Goal: Obtain resource: Download file/media

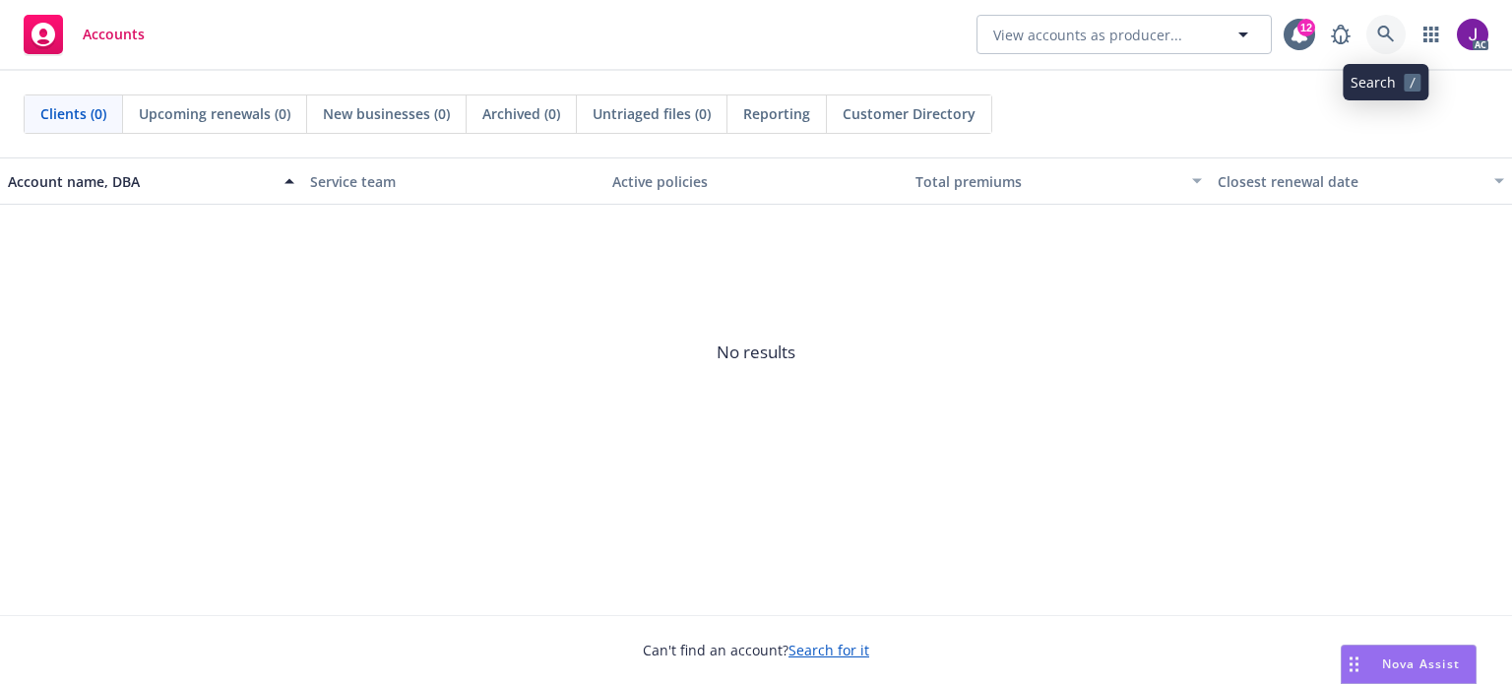
click at [1381, 38] on icon at bounding box center [1386, 35] width 18 height 18
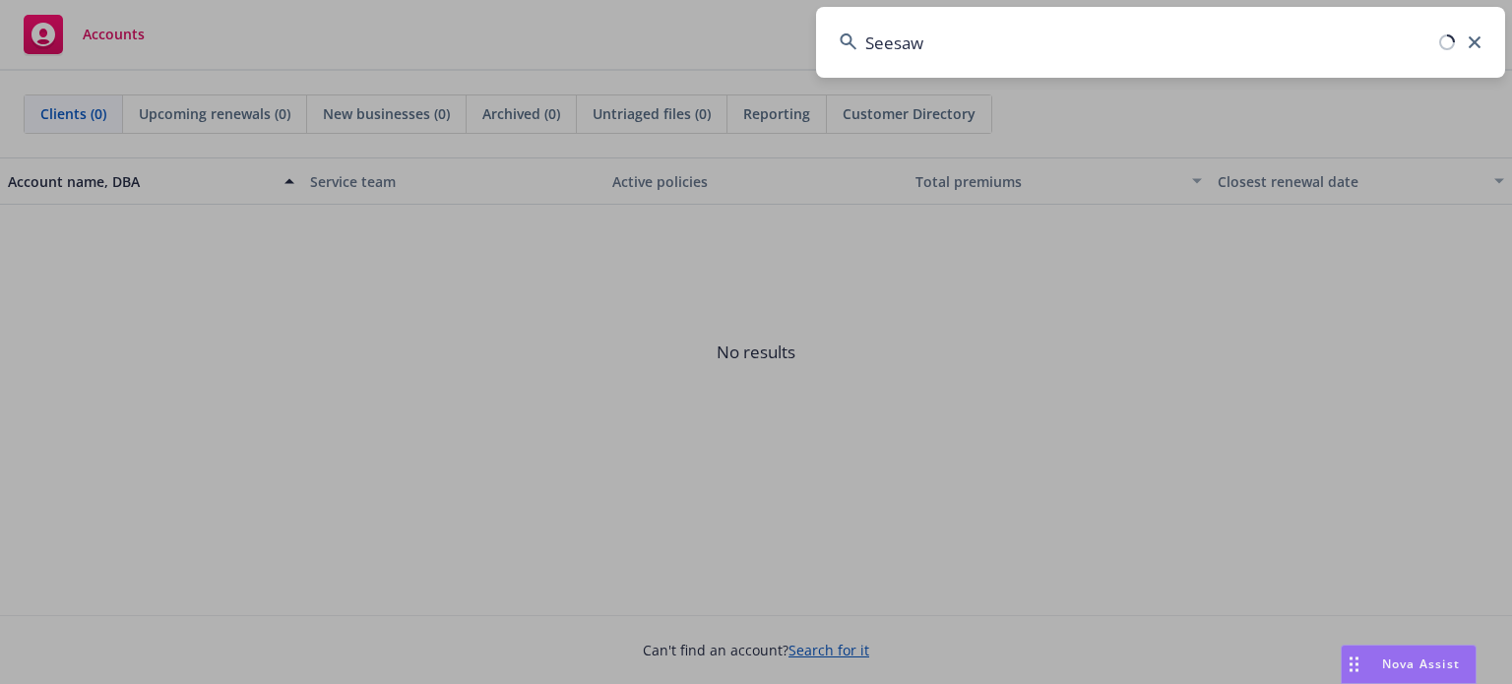
type input "Seesaw"
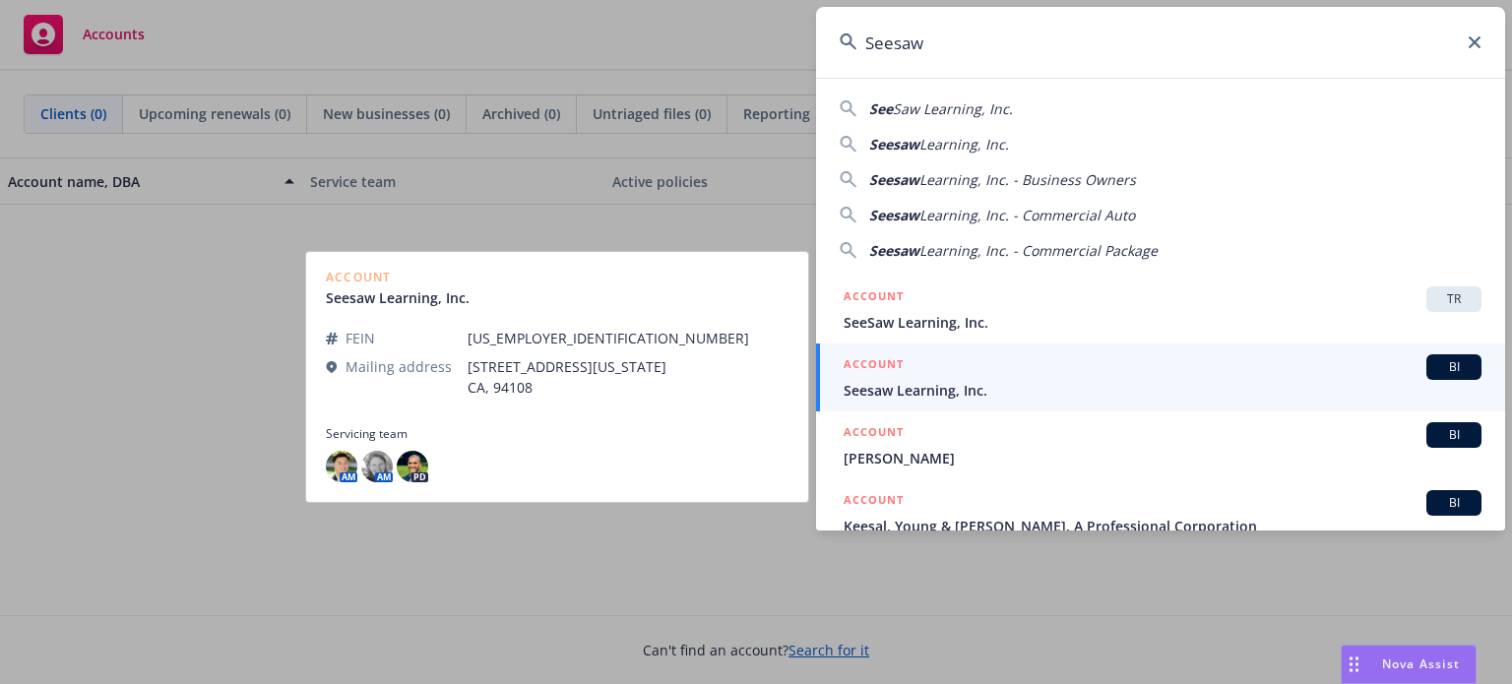
click at [1070, 385] on span "Seesaw Learning, Inc." at bounding box center [1163, 390] width 638 height 21
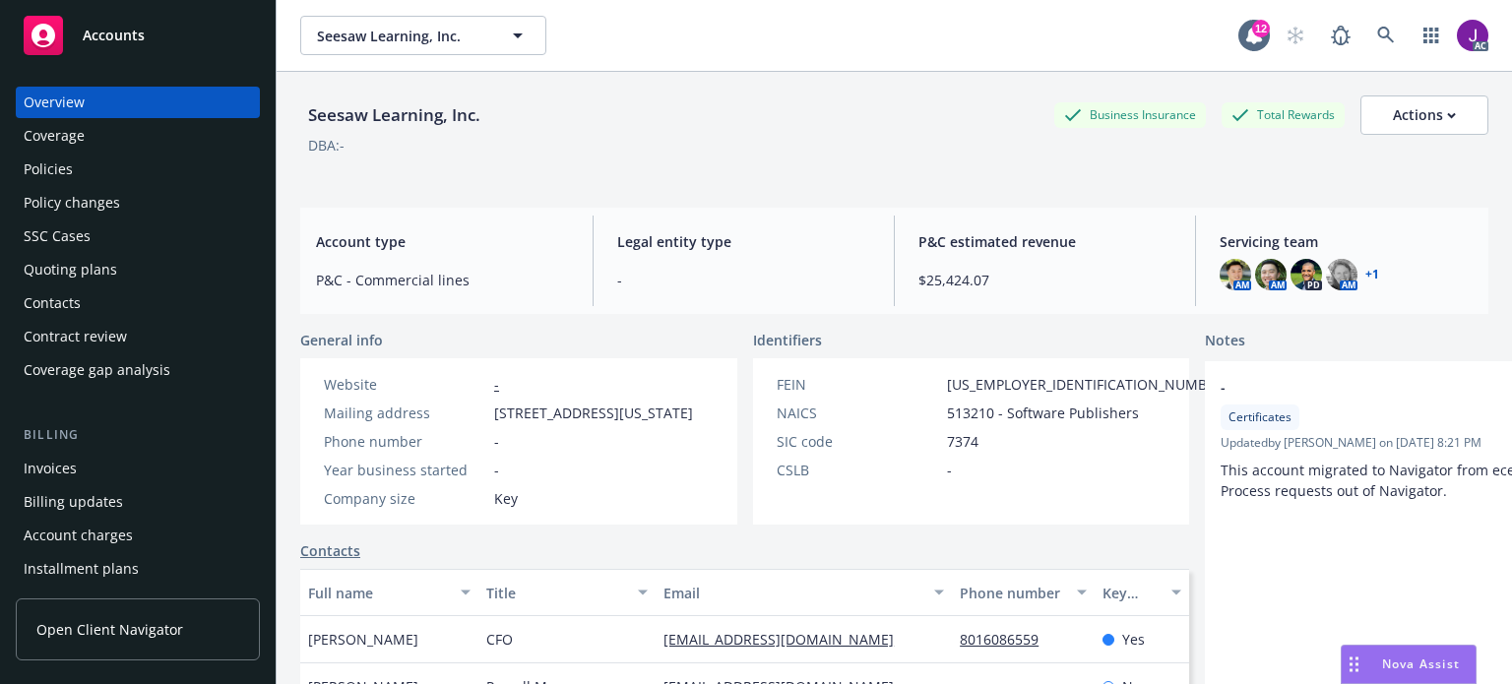
click at [80, 165] on div "Policies" at bounding box center [138, 170] width 228 height 32
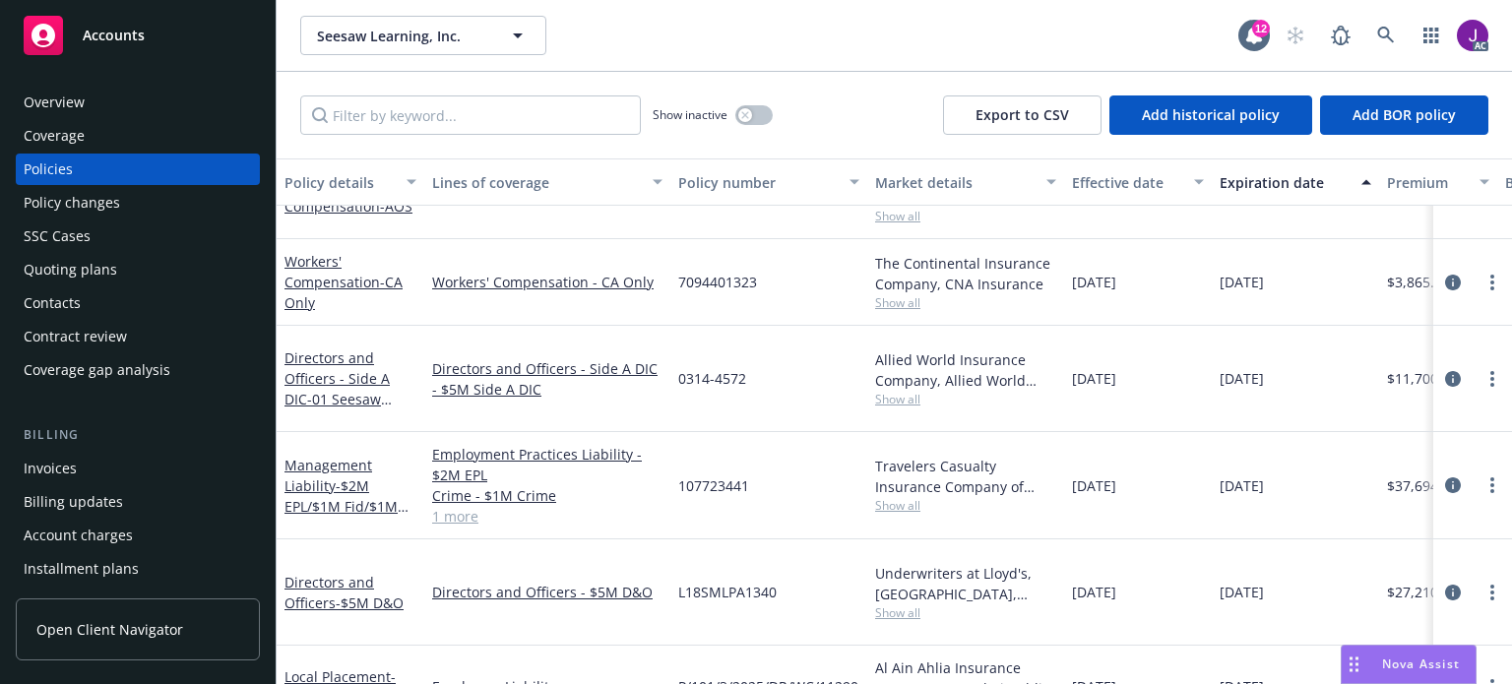
scroll to position [49, 0]
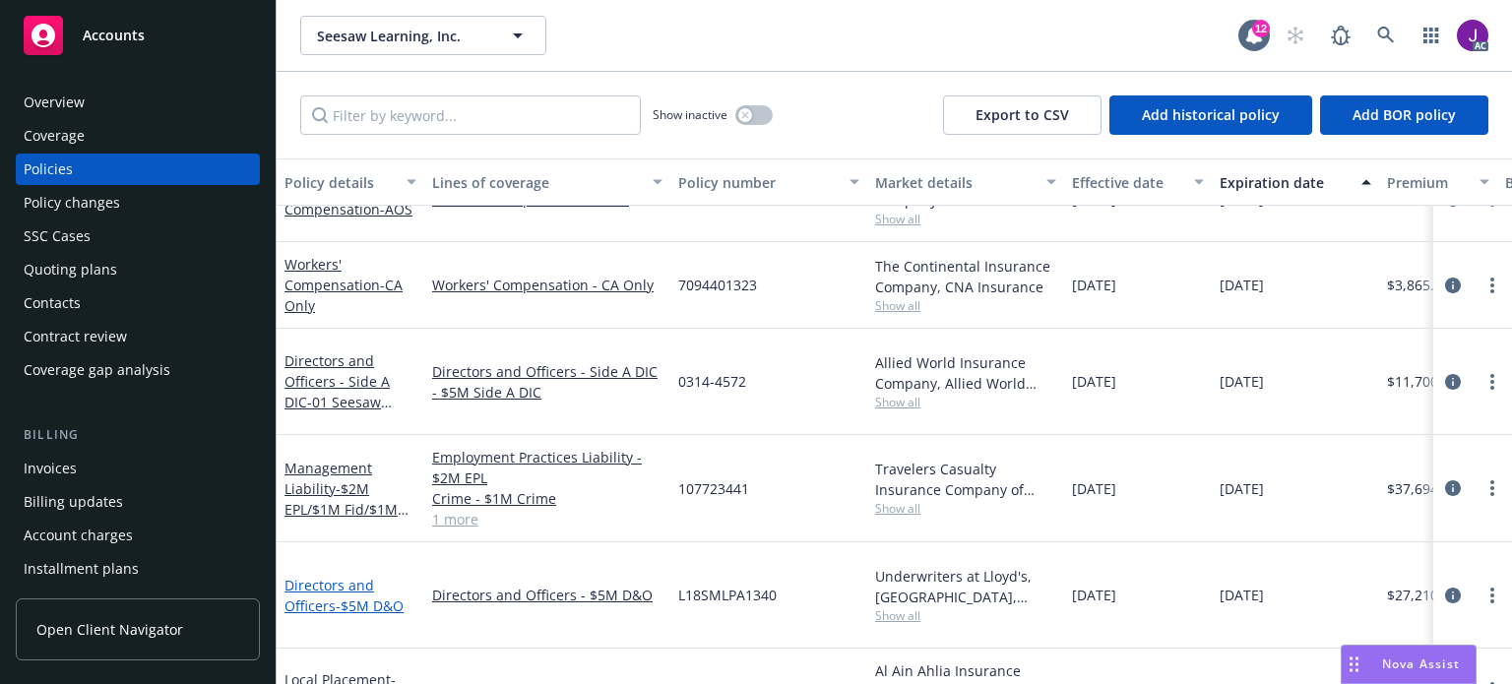
click at [354, 576] on link "Directors and Officers - $5M D&O" at bounding box center [344, 595] width 119 height 39
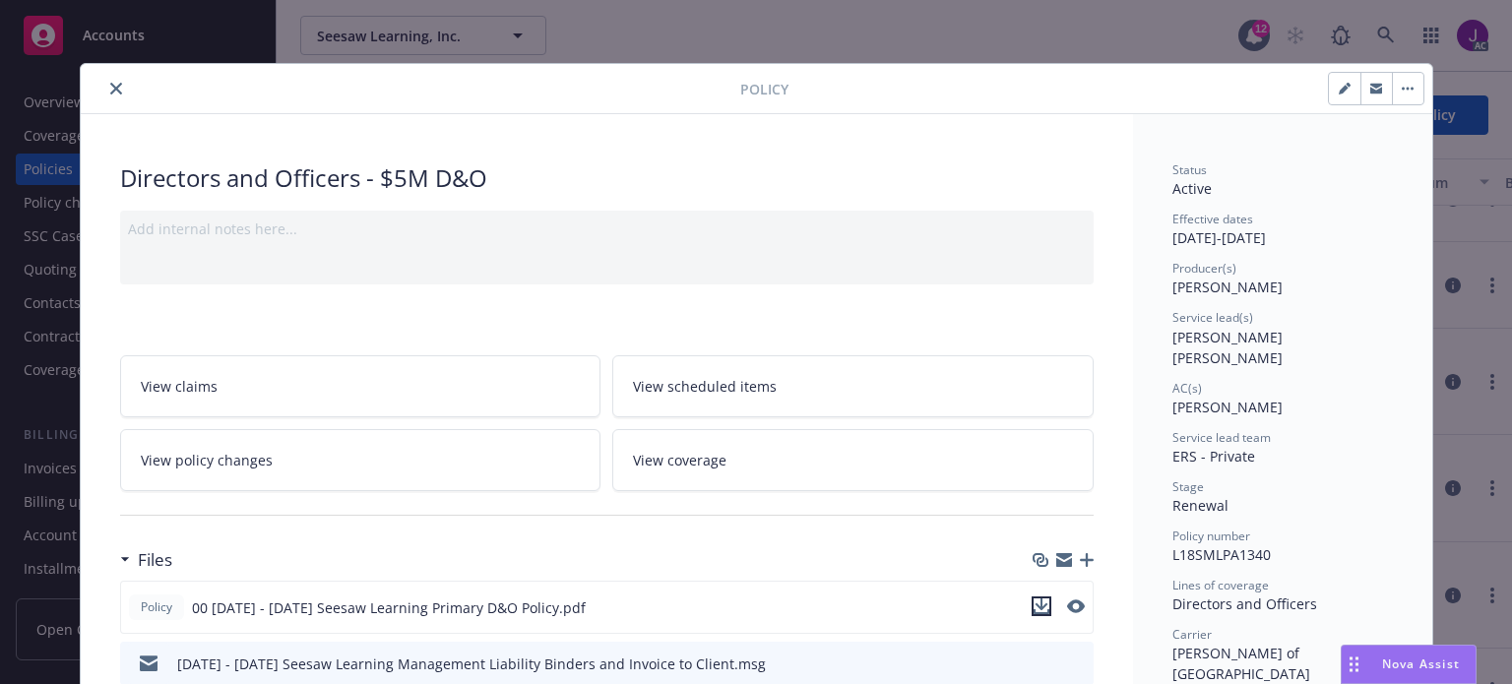
click at [1034, 599] on icon "download file" at bounding box center [1042, 607] width 16 height 16
click at [111, 87] on icon "close" at bounding box center [116, 89] width 12 height 12
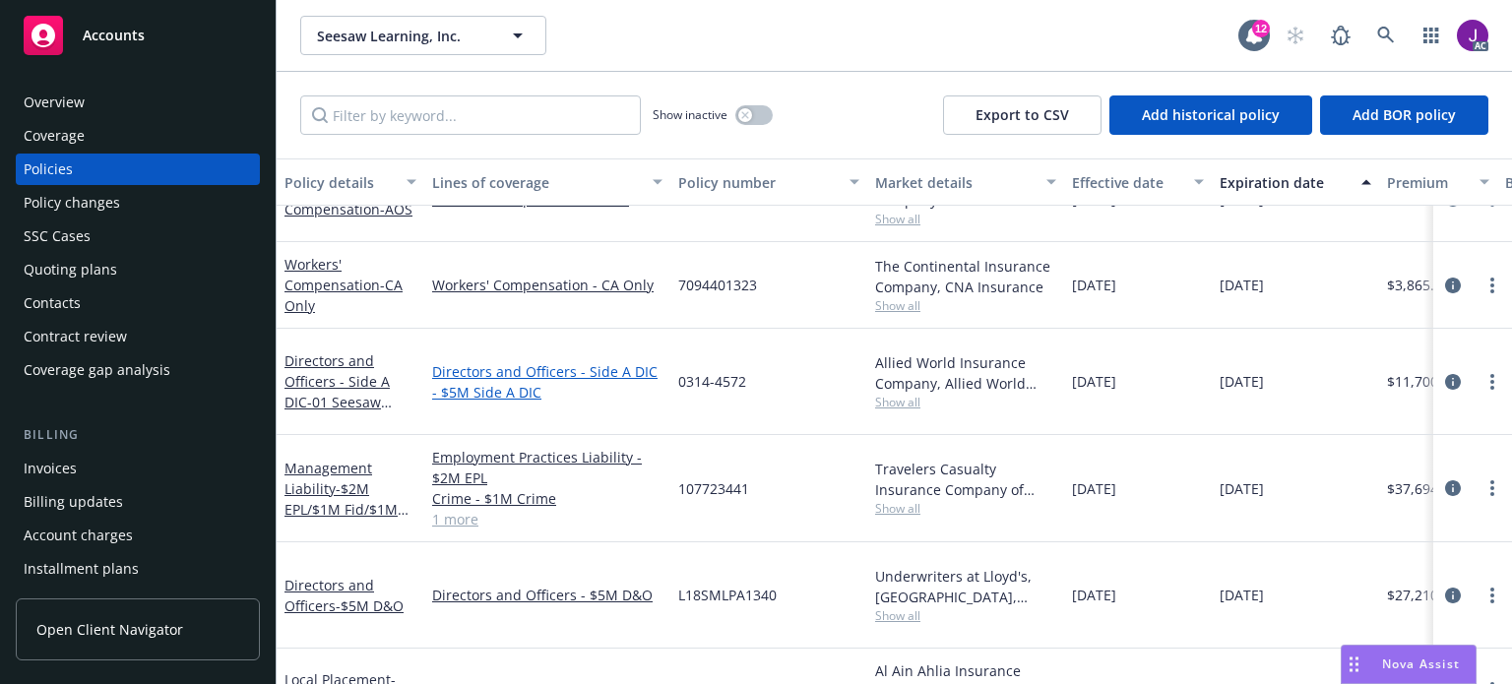
click at [480, 371] on link "Directors and Officers - Side A DIC - $5M Side A DIC" at bounding box center [547, 381] width 230 height 41
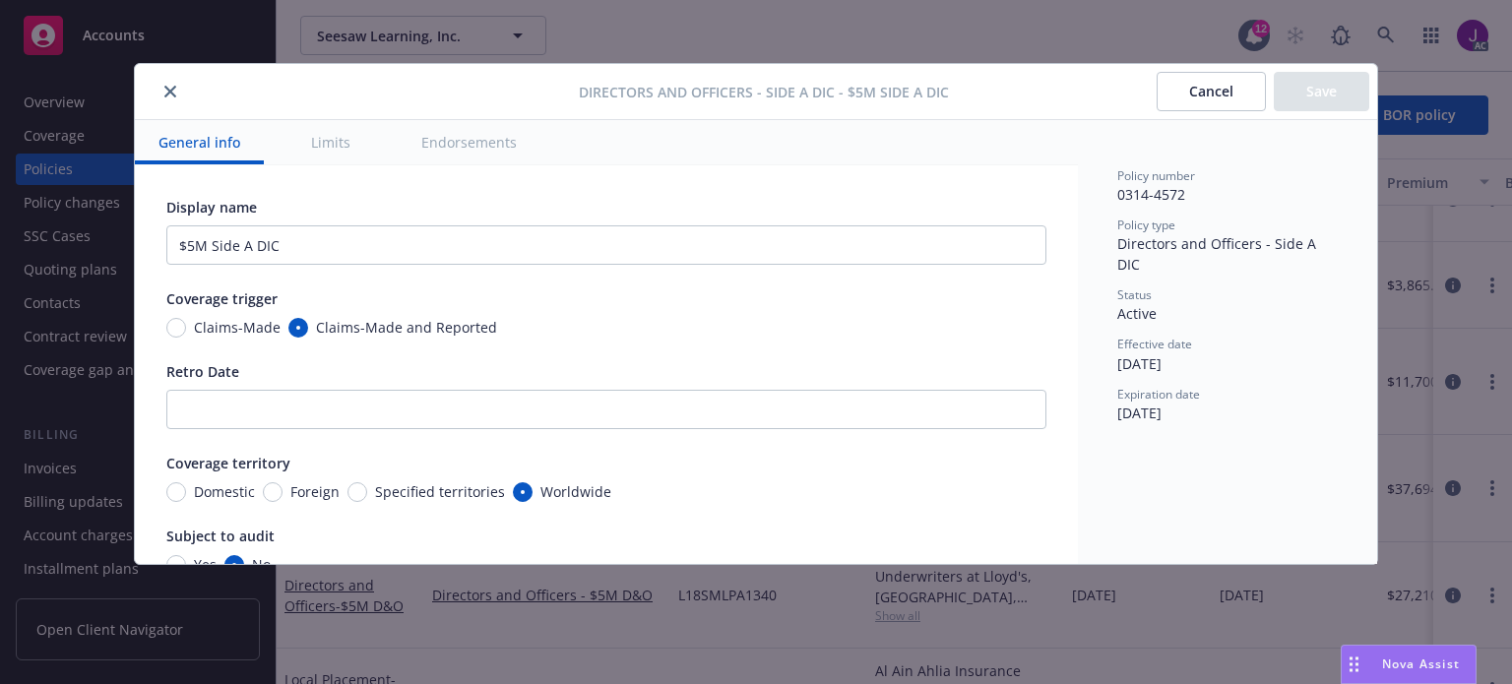
click at [173, 94] on icon "close" at bounding box center [170, 92] width 12 height 12
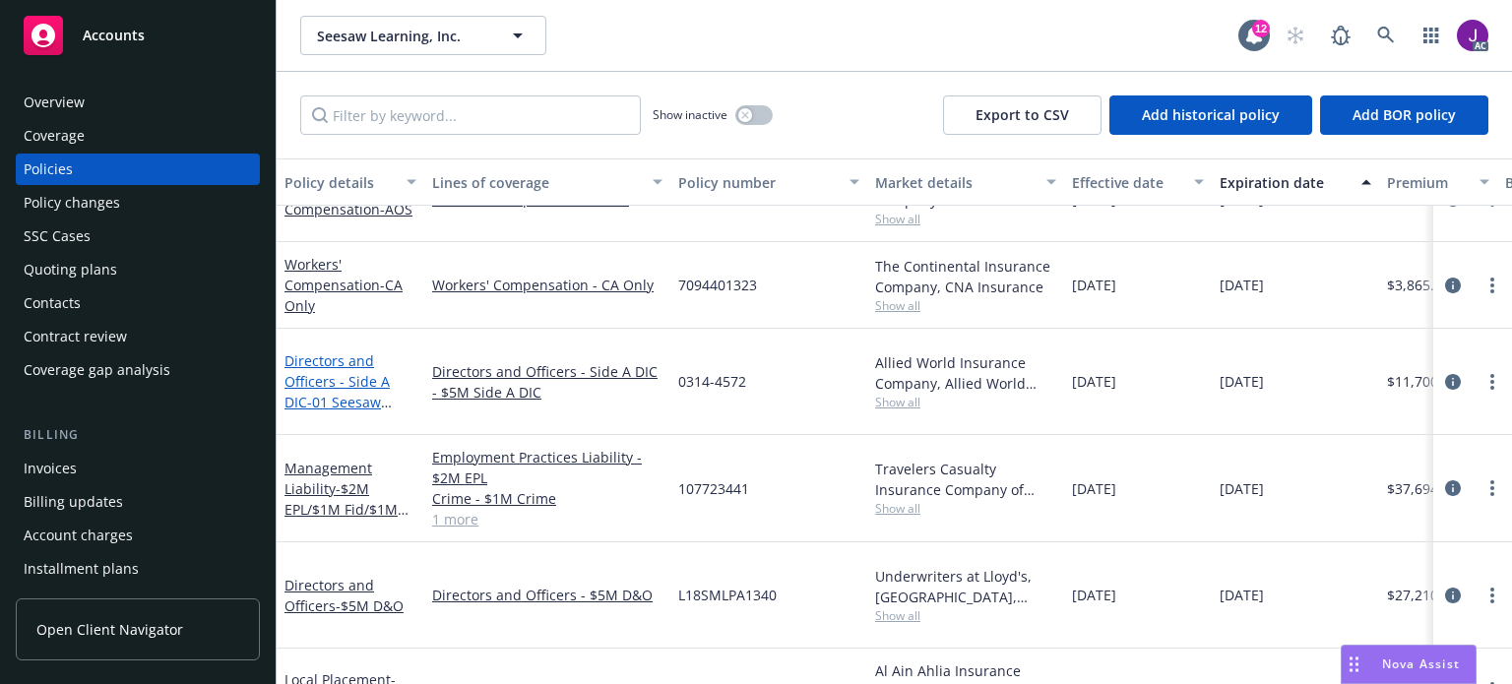
click at [330, 393] on span "- 01 Seesaw Learning 2024 XS Side A DIC $5M xs $5M D&O" at bounding box center [344, 433] width 118 height 81
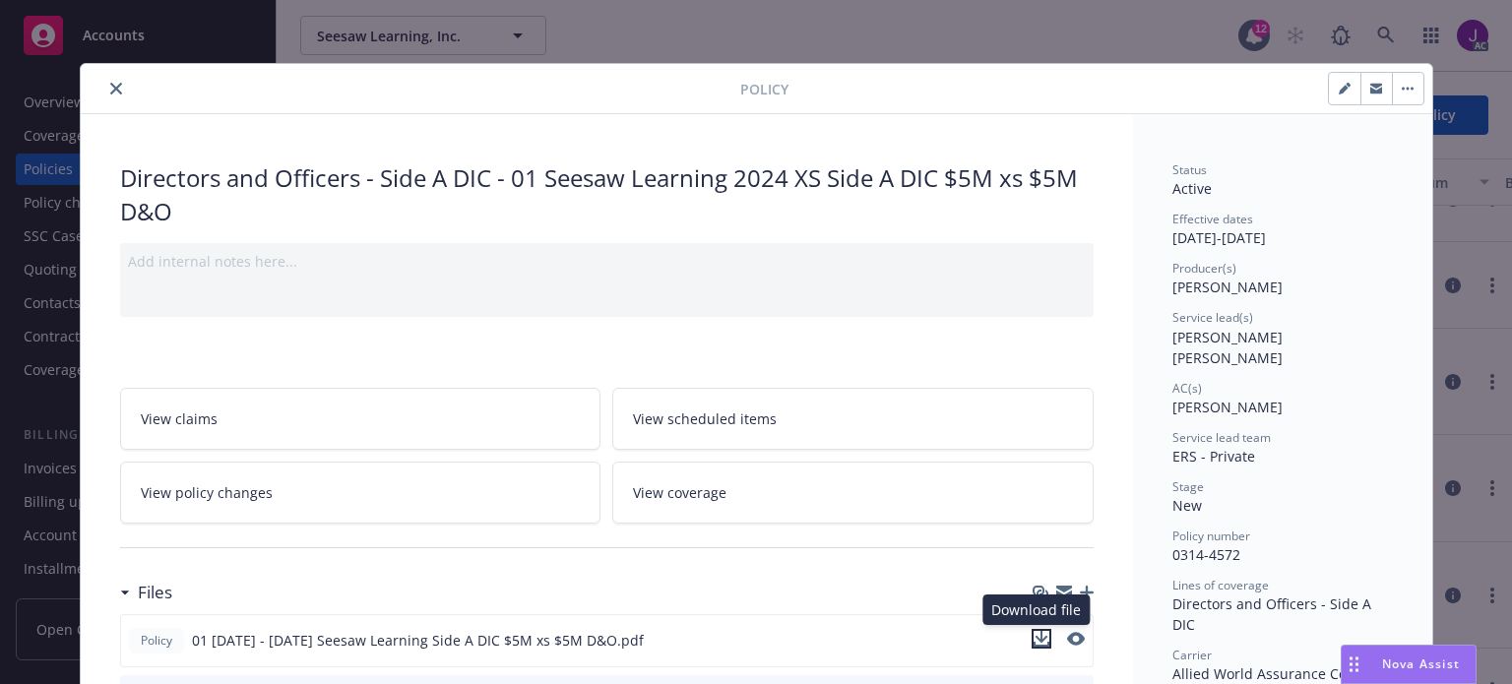
click at [1034, 638] on icon "download file" at bounding box center [1042, 639] width 16 height 16
click at [112, 89] on icon "close" at bounding box center [116, 89] width 12 height 12
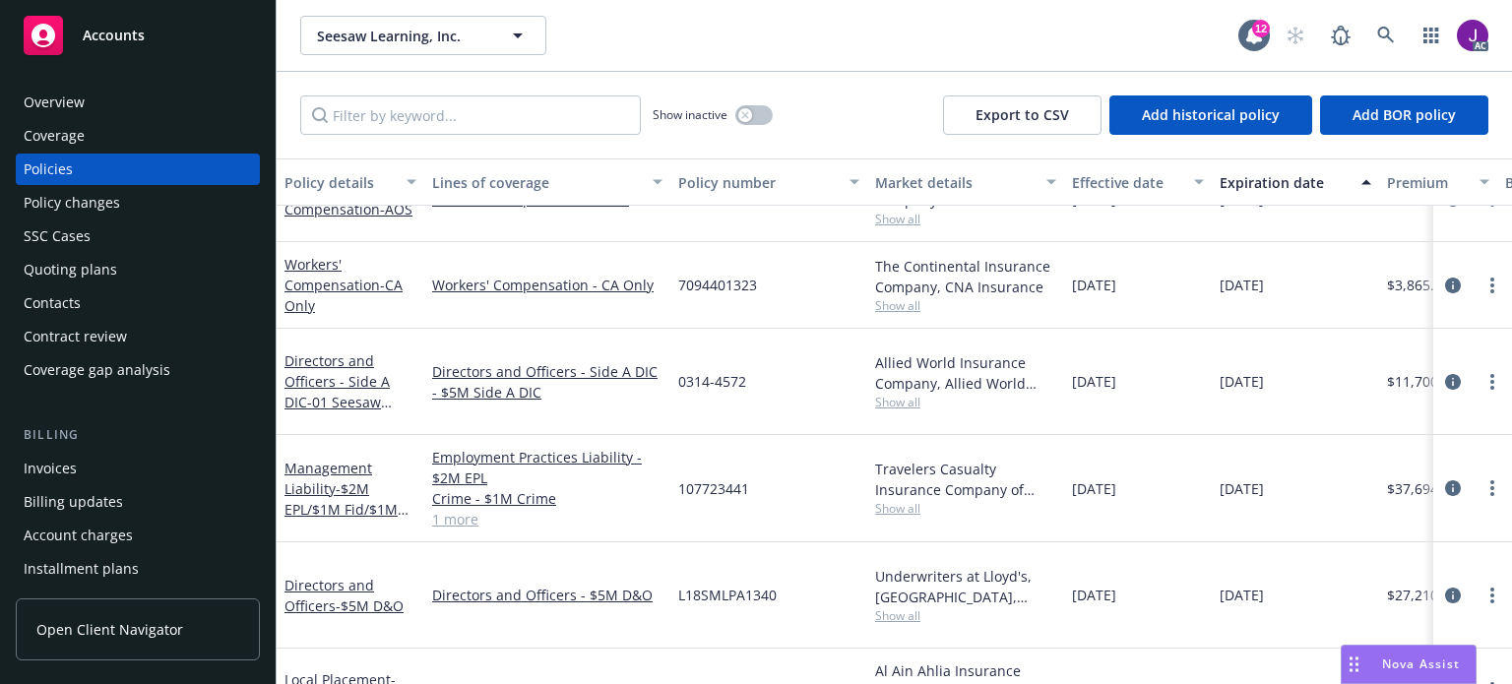
click at [447, 509] on link "1 more" at bounding box center [547, 519] width 230 height 21
